Goal: Task Accomplishment & Management: Manage account settings

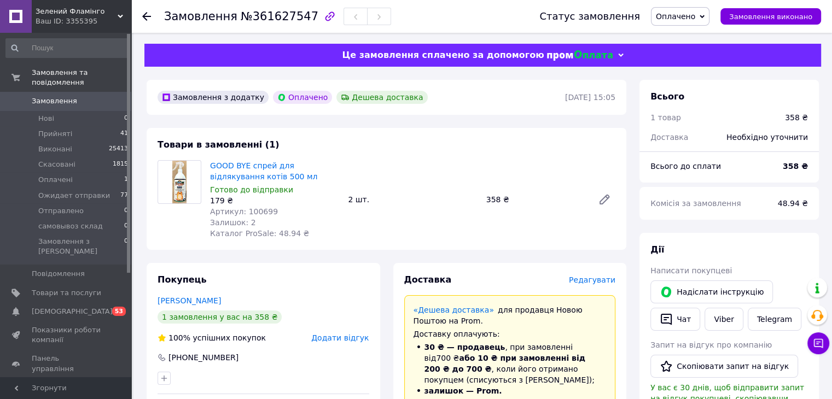
click at [684, 14] on span "Оплачено" at bounding box center [674, 16] width 39 height 9
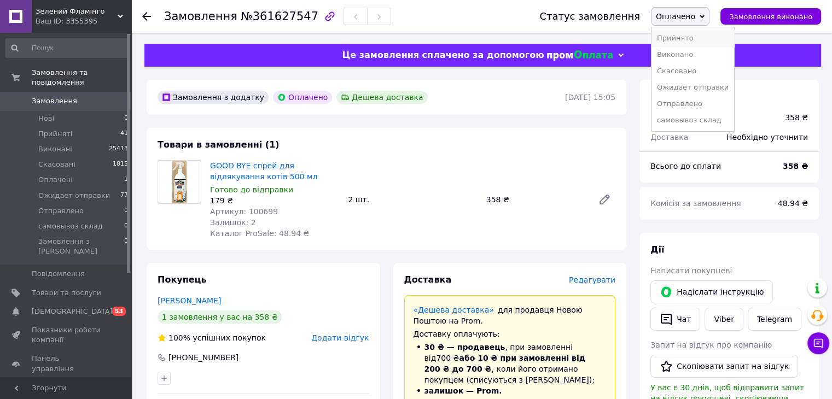
click at [688, 35] on li "Прийнято" at bounding box center [692, 38] width 83 height 16
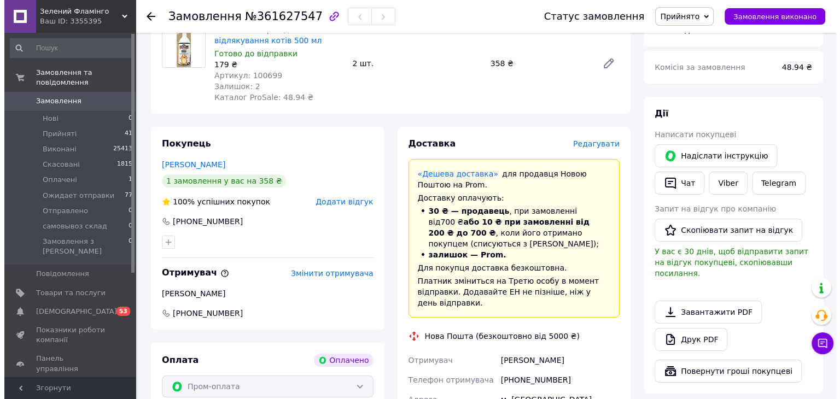
scroll to position [55, 0]
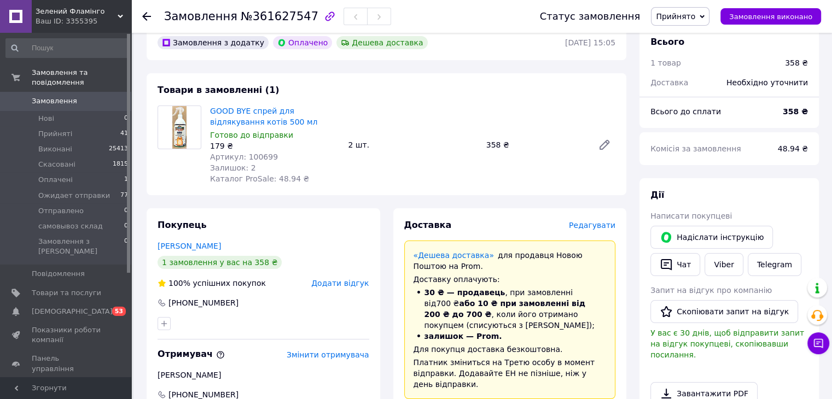
click at [593, 229] on span "Редагувати" at bounding box center [592, 225] width 46 height 9
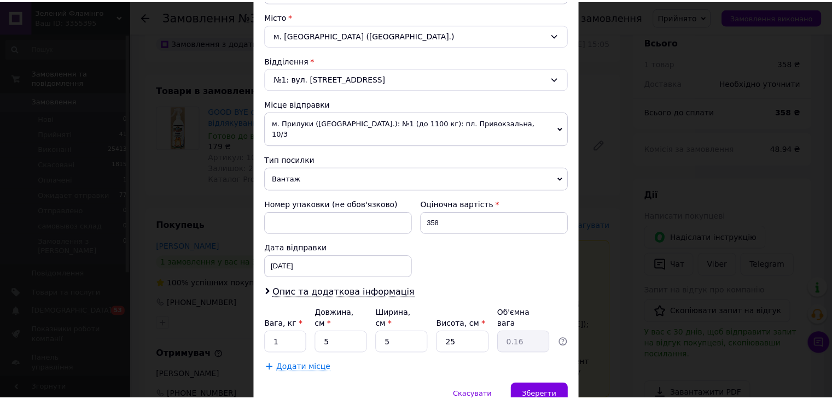
scroll to position [324, 0]
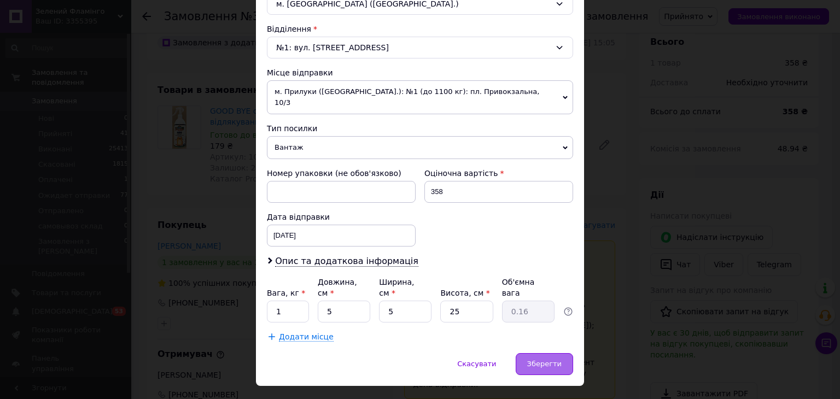
click at [551, 360] on span "Зберегти" at bounding box center [544, 364] width 34 height 8
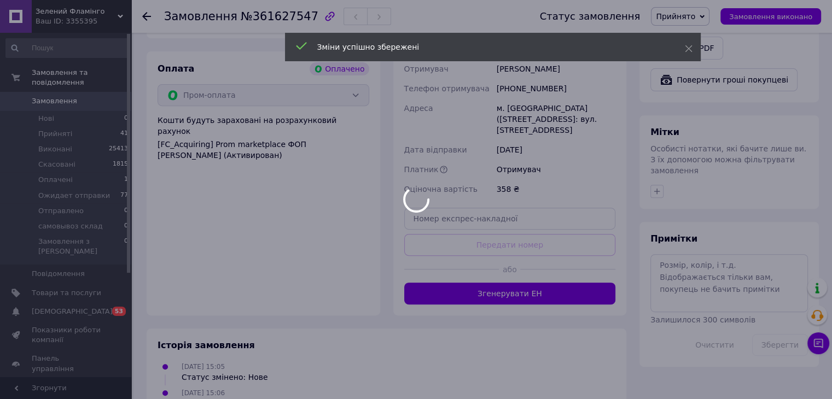
scroll to position [437, 0]
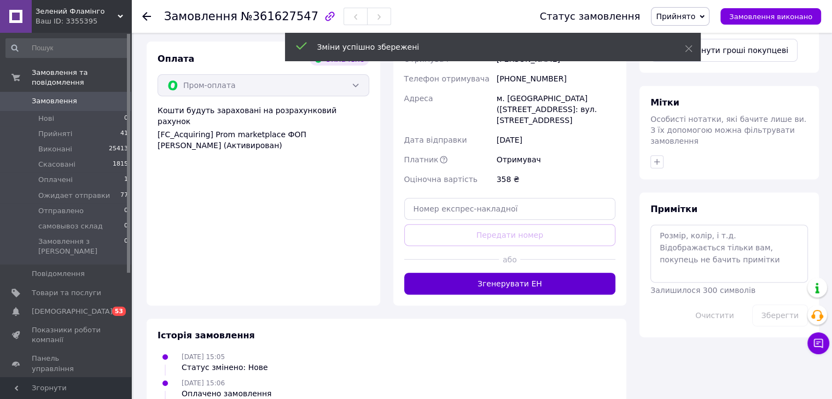
click at [513, 273] on button "Згенерувати ЕН" at bounding box center [510, 284] width 212 height 22
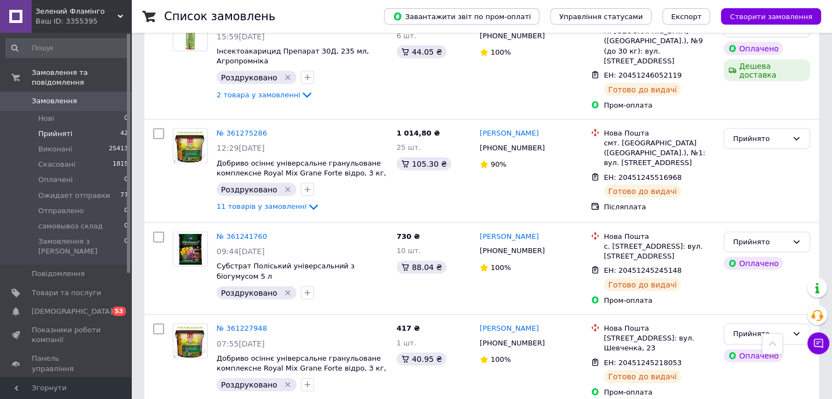
scroll to position [2296, 0]
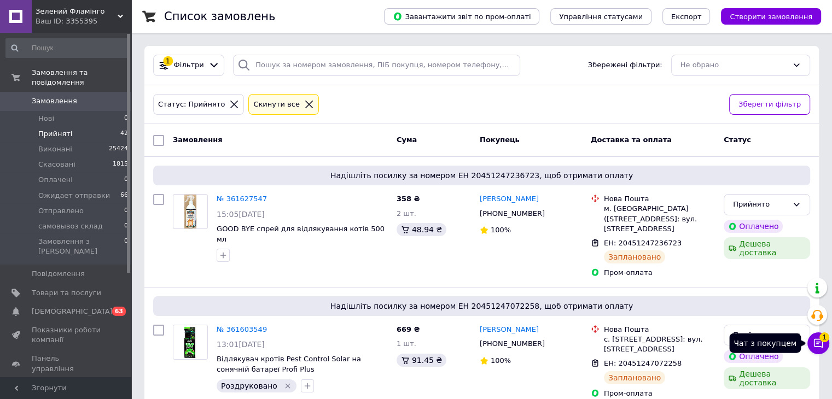
click at [811, 342] on button "Чат з покупцем 1" at bounding box center [818, 343] width 22 height 22
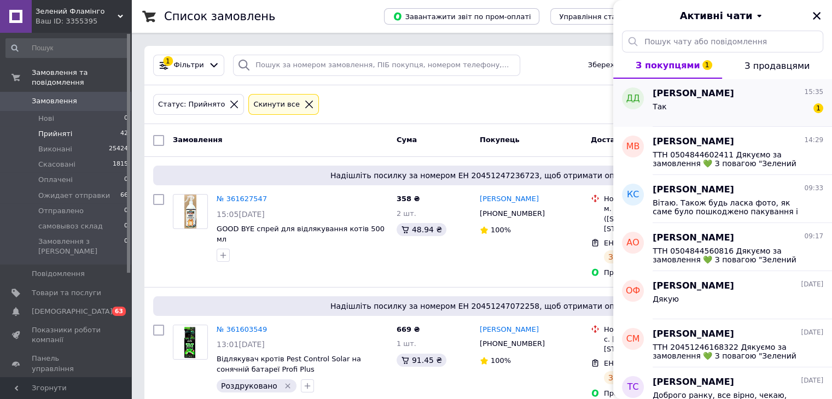
click at [695, 115] on div "Так 1" at bounding box center [737, 108] width 171 height 17
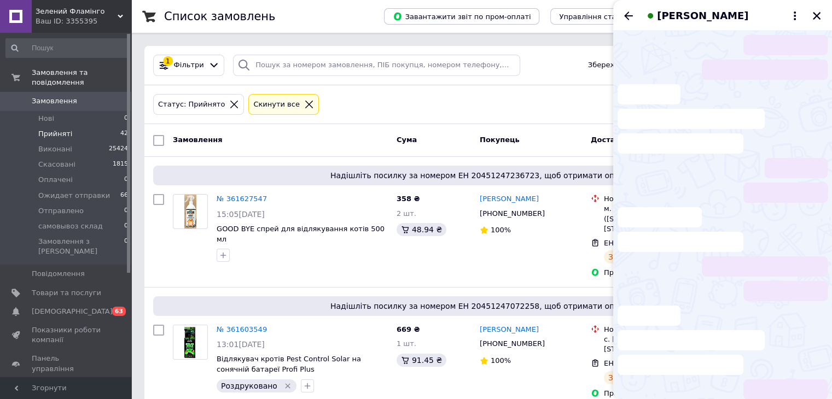
scroll to position [114, 0]
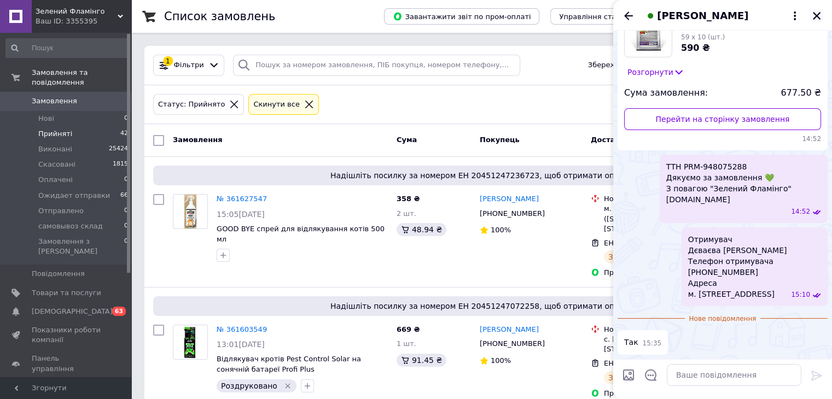
click at [817, 15] on icon "Закрити" at bounding box center [816, 16] width 8 height 8
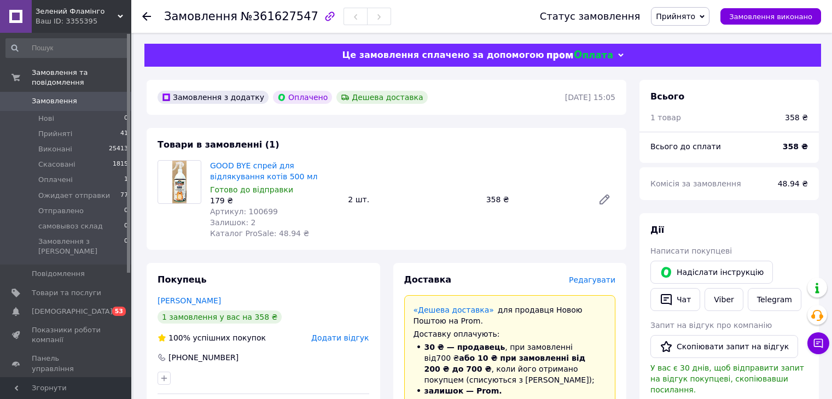
scroll to position [437, 0]
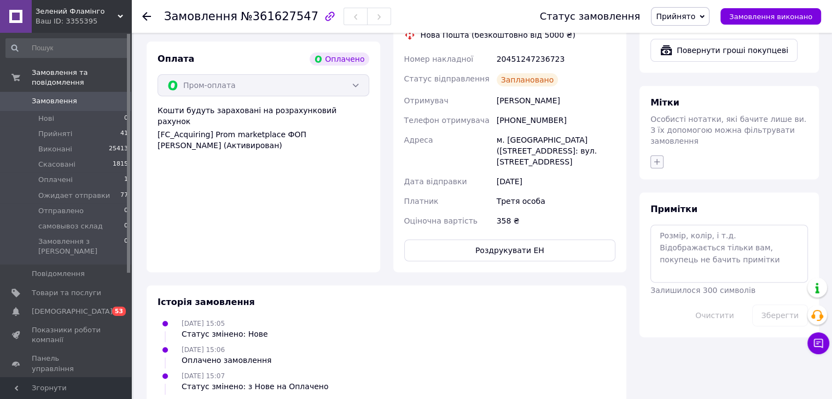
click at [658, 157] on icon "button" at bounding box center [656, 161] width 9 height 9
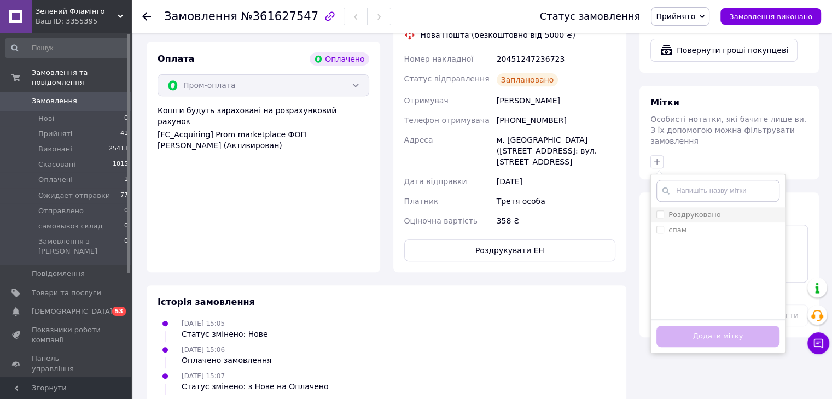
click at [693, 210] on label "Роздруковано" at bounding box center [694, 214] width 52 height 8
checkbox input "true"
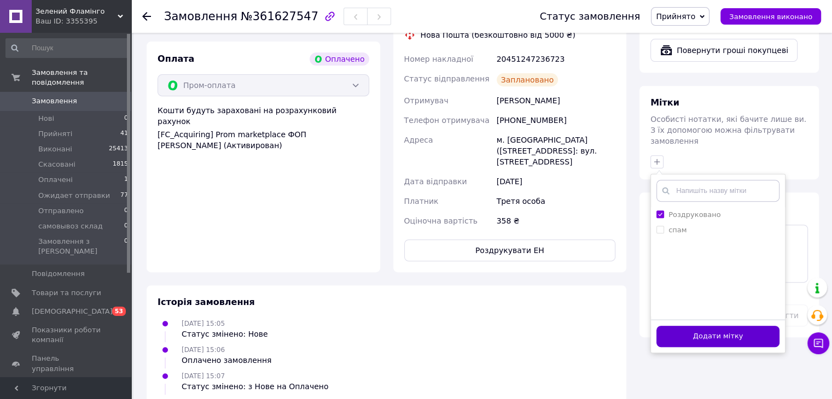
click at [720, 326] on button "Додати мітку" at bounding box center [717, 336] width 123 height 21
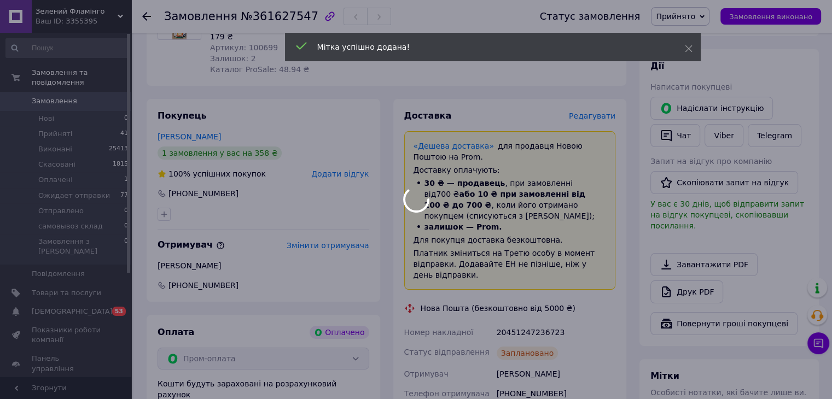
scroll to position [0, 0]
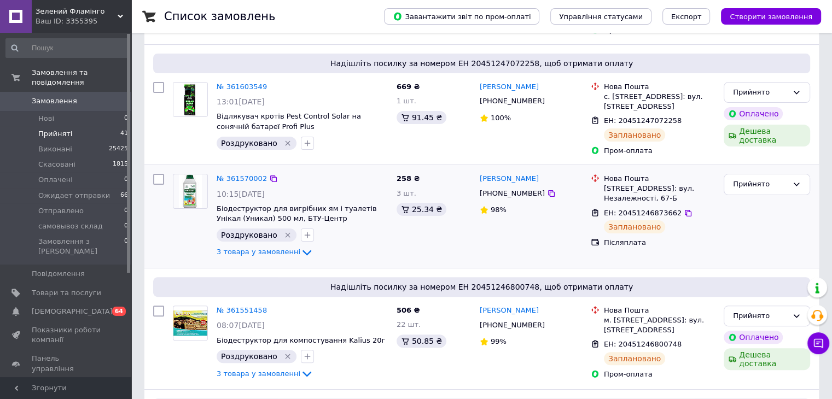
scroll to position [273, 0]
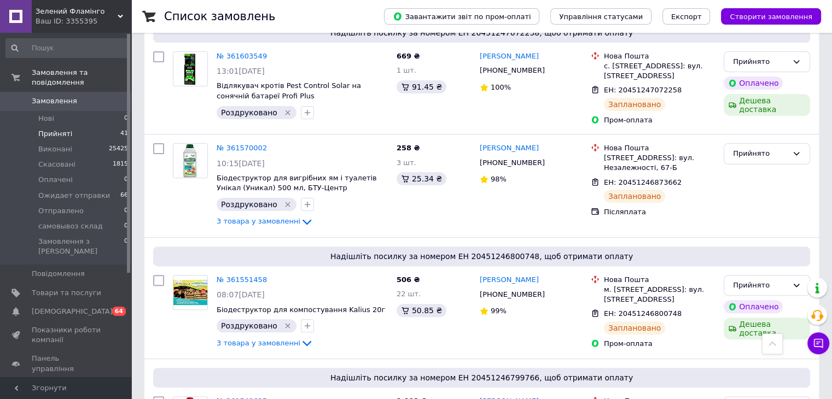
drag, startPoint x: 59, startPoint y: 125, endPoint x: 64, endPoint y: 130, distance: 6.6
click at [59, 129] on span "Прийняті" at bounding box center [55, 134] width 34 height 10
